Goal: Task Accomplishment & Management: Manage account settings

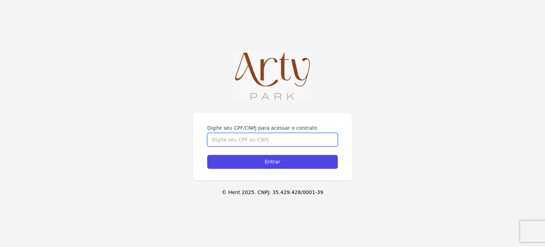
click at [285, 142] on input "Digite seu CPF/CNPJ para acessar o contrato" at bounding box center [272, 139] width 131 height 13
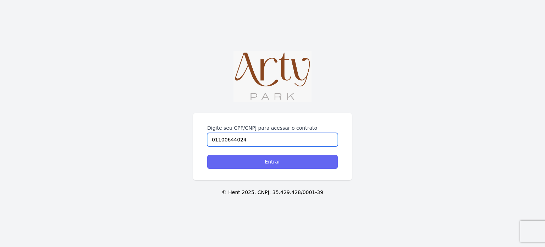
type input "01100644024"
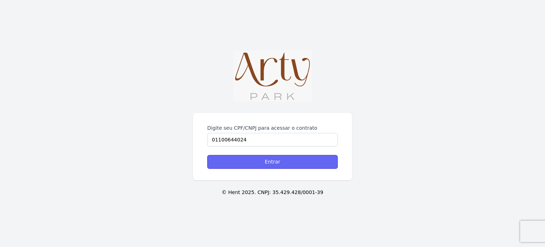
click at [286, 158] on input "Entrar" at bounding box center [272, 162] width 131 height 14
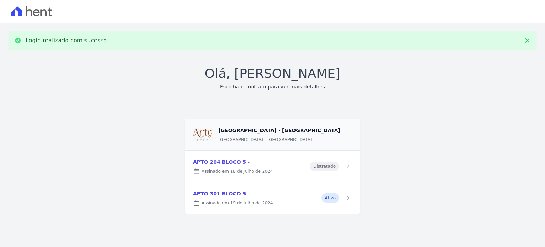
click at [281, 200] on link at bounding box center [273, 197] width 176 height 31
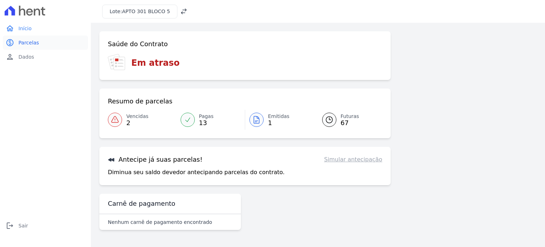
click at [39, 41] on link "paid Parcelas" at bounding box center [45, 43] width 85 height 14
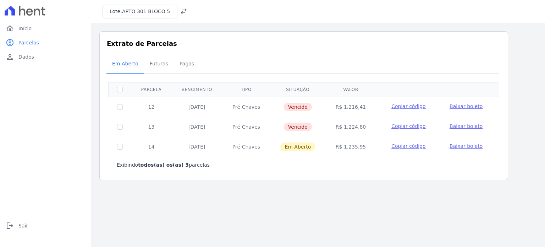
click at [415, 108] on span "Copiar código" at bounding box center [409, 106] width 34 height 6
click at [457, 103] on span "Baixar boleto" at bounding box center [466, 106] width 33 height 6
click at [161, 65] on span "Futuras" at bounding box center [159, 63] width 27 height 14
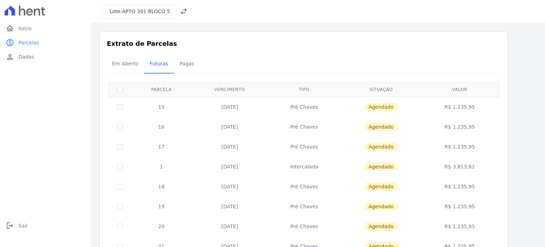
drag, startPoint x: 539, startPoint y: 78, endPoint x: 545, endPoint y: 108, distance: 30.2
click at [545, 108] on main "Listagem de parcelas Baixar PDF Extrato de Parcelas Em [GEOGRAPHIC_DATA] Futura…" at bounding box center [318, 135] width 455 height 224
